Goal: Find specific page/section

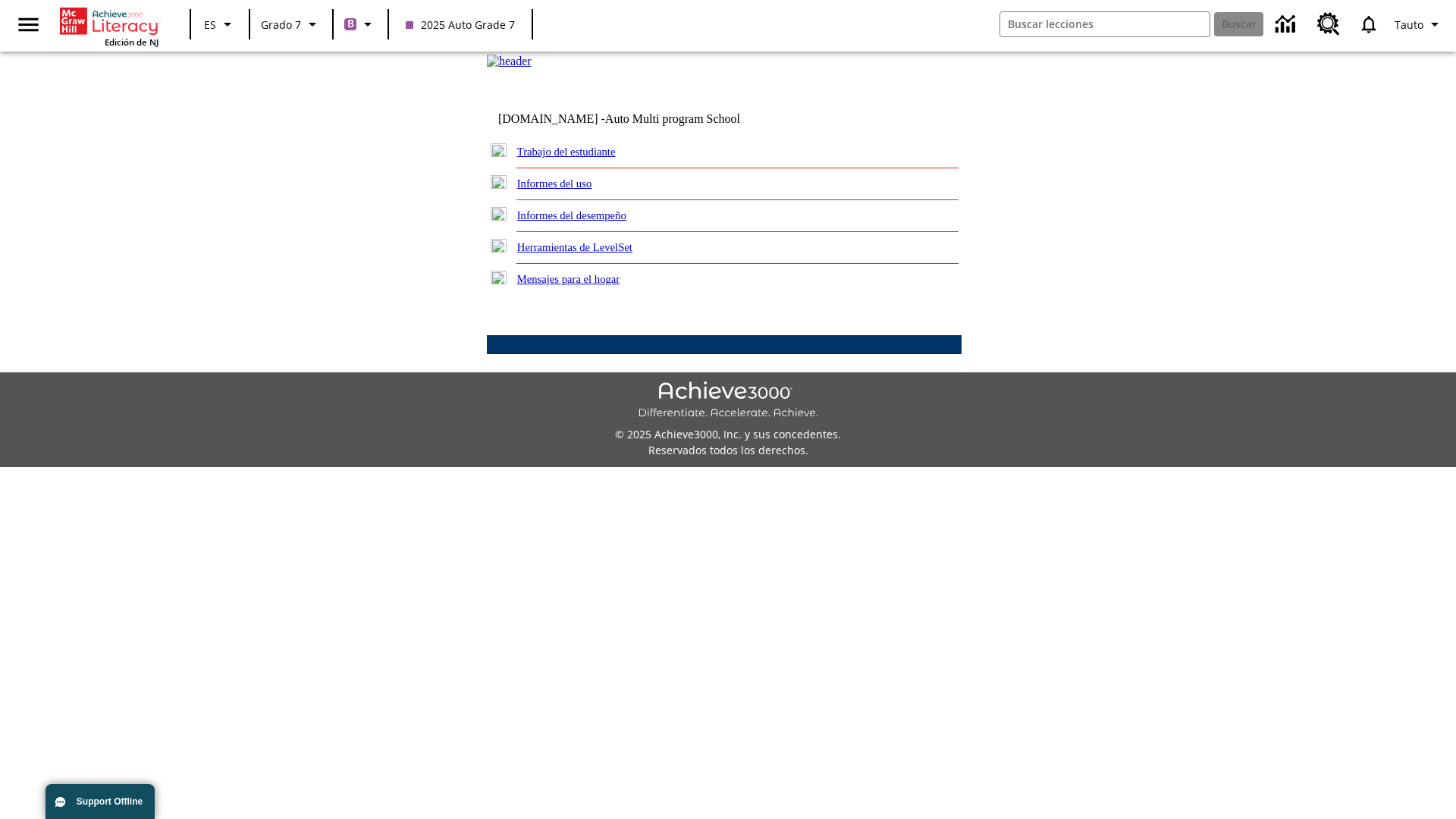
click at [584, 158] on link "Trabajo del estudiante" at bounding box center [566, 152] width 98 height 12
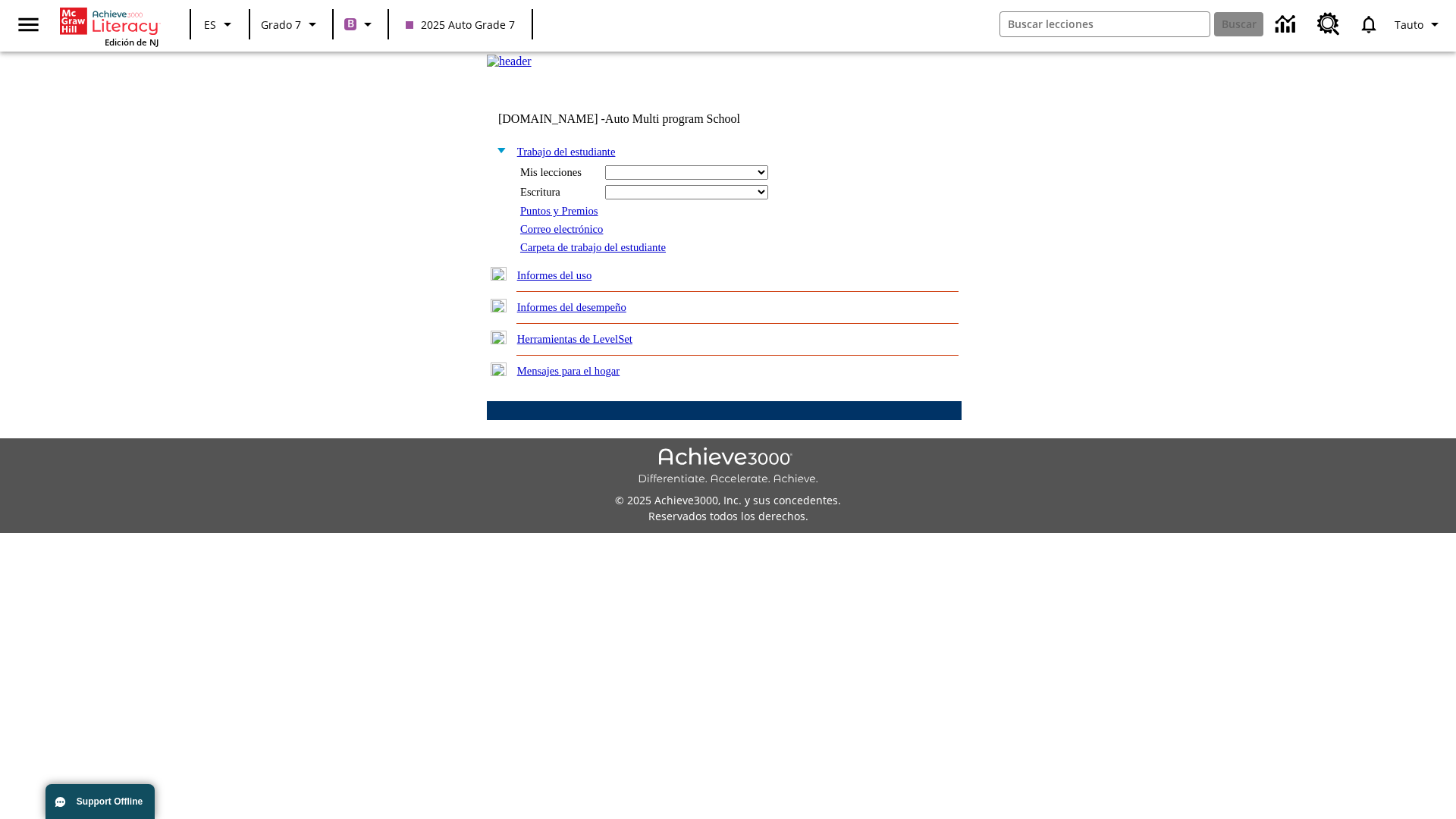
click at [567, 235] on link "Correo electrónico" at bounding box center [561, 228] width 82 height 12
